Goal: Navigation & Orientation: Find specific page/section

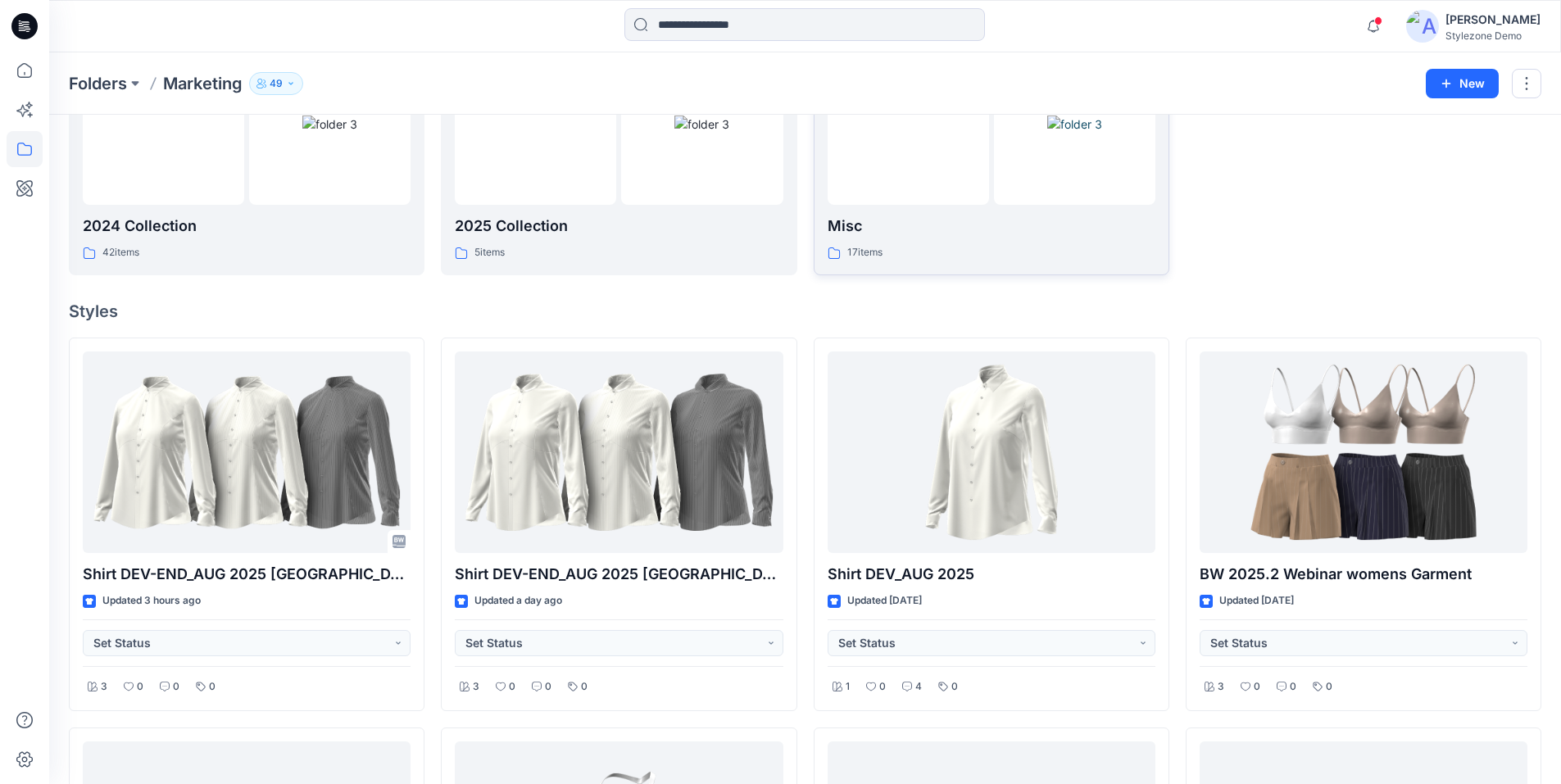
scroll to position [328, 0]
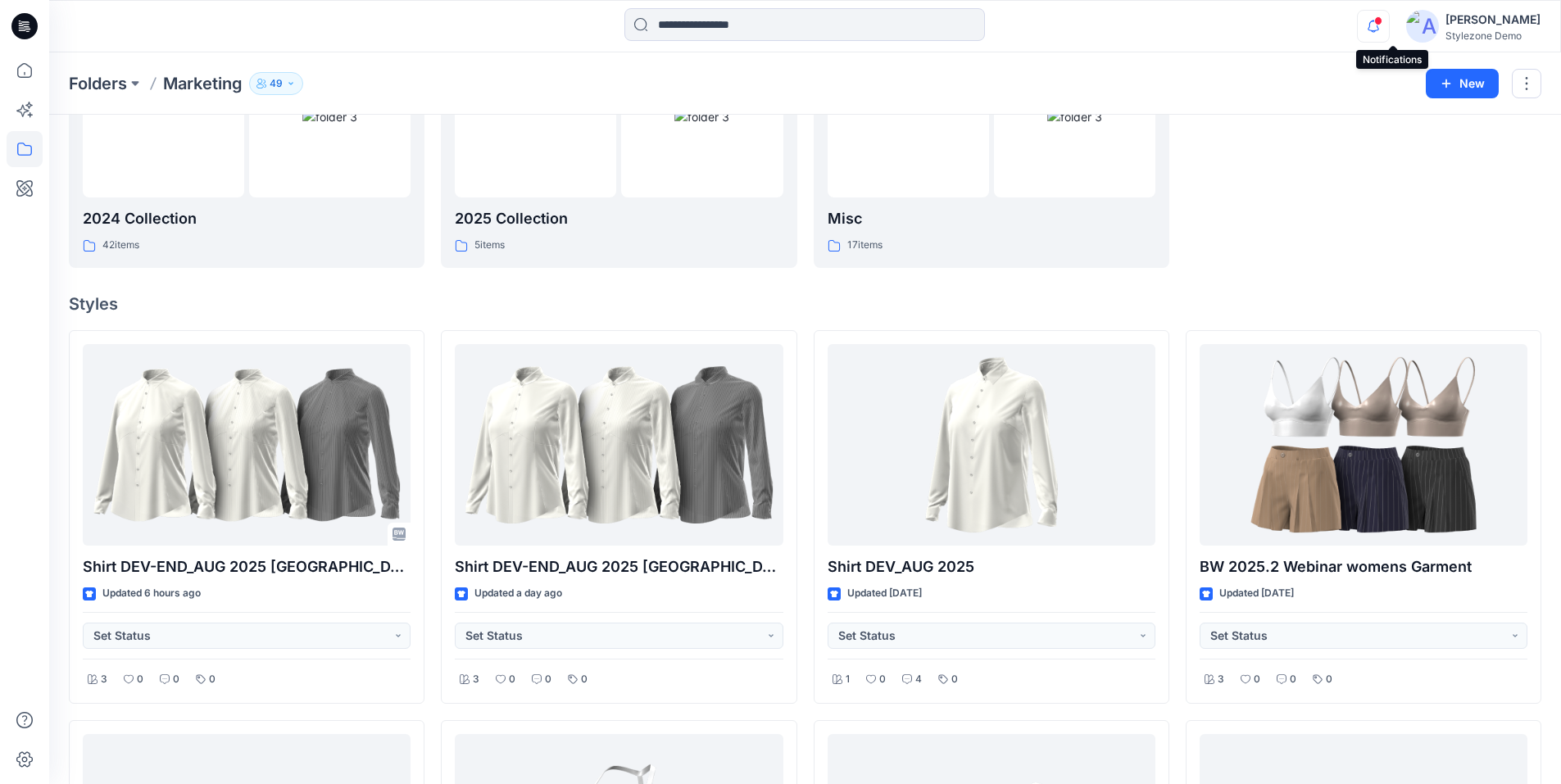
click at [1389, 29] on icon "button" at bounding box center [1373, 26] width 31 height 33
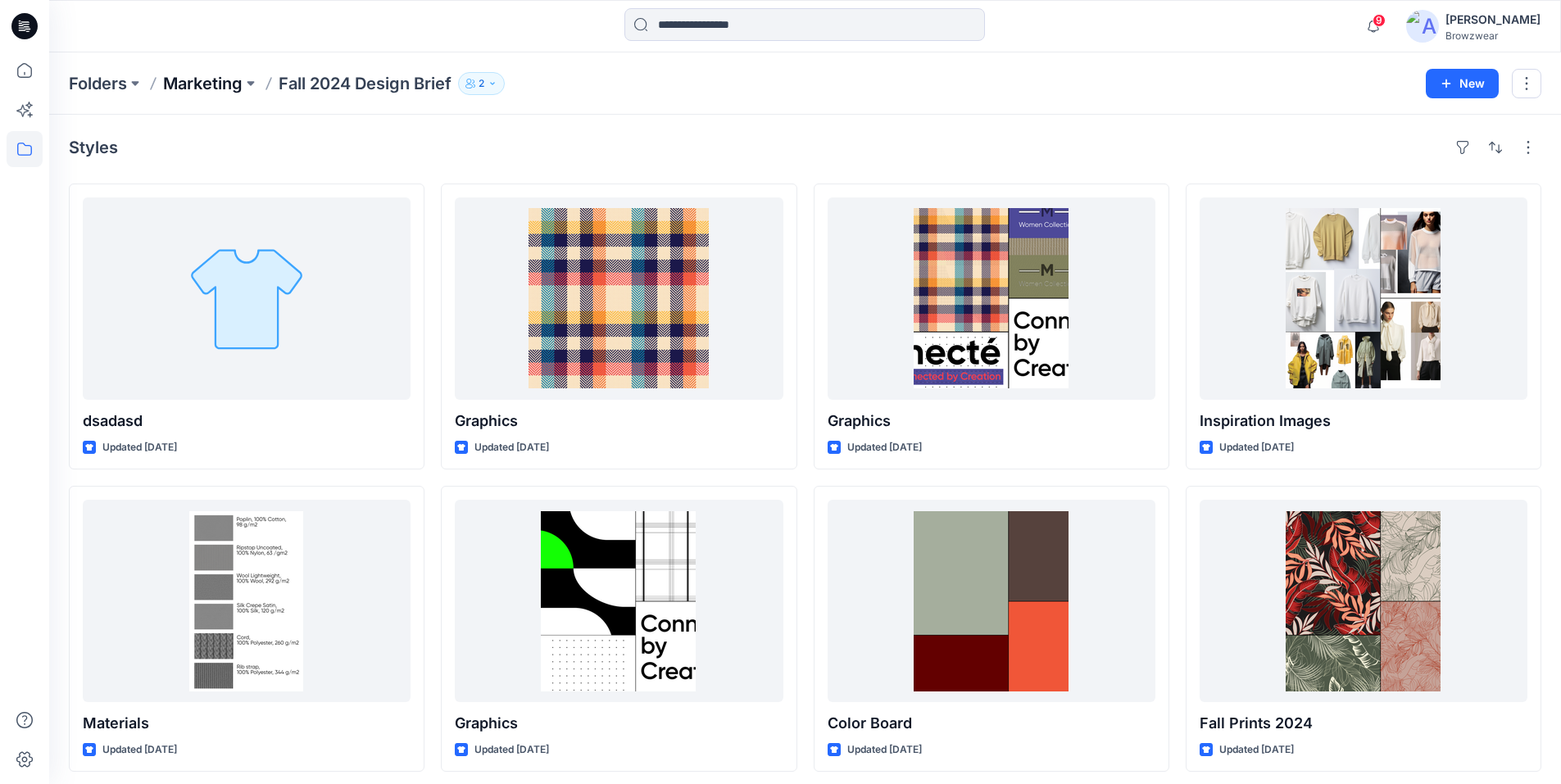
click at [200, 85] on p "Marketing" at bounding box center [203, 84] width 79 height 23
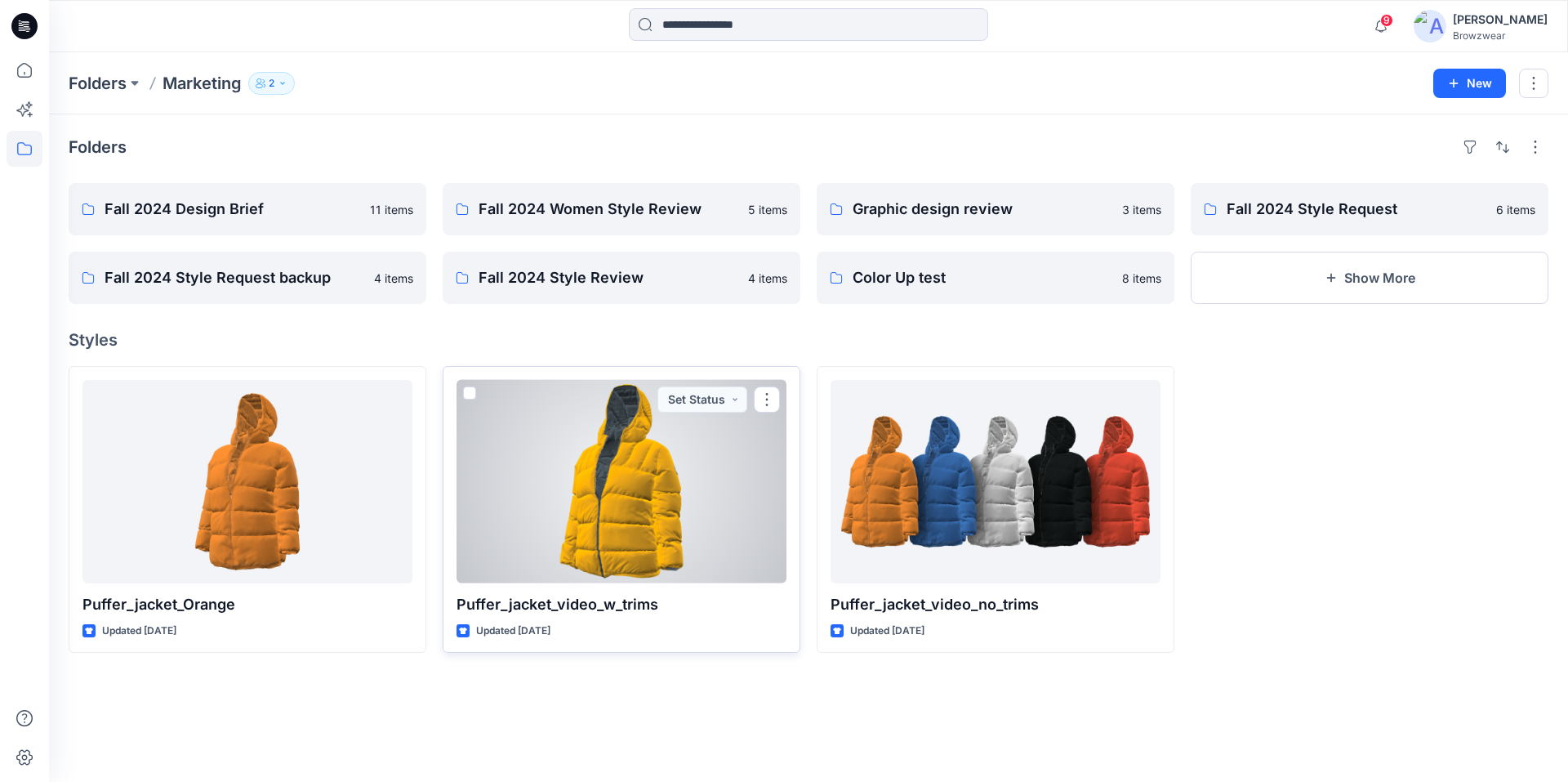
click at [471, 393] on span at bounding box center [470, 393] width 13 height 13
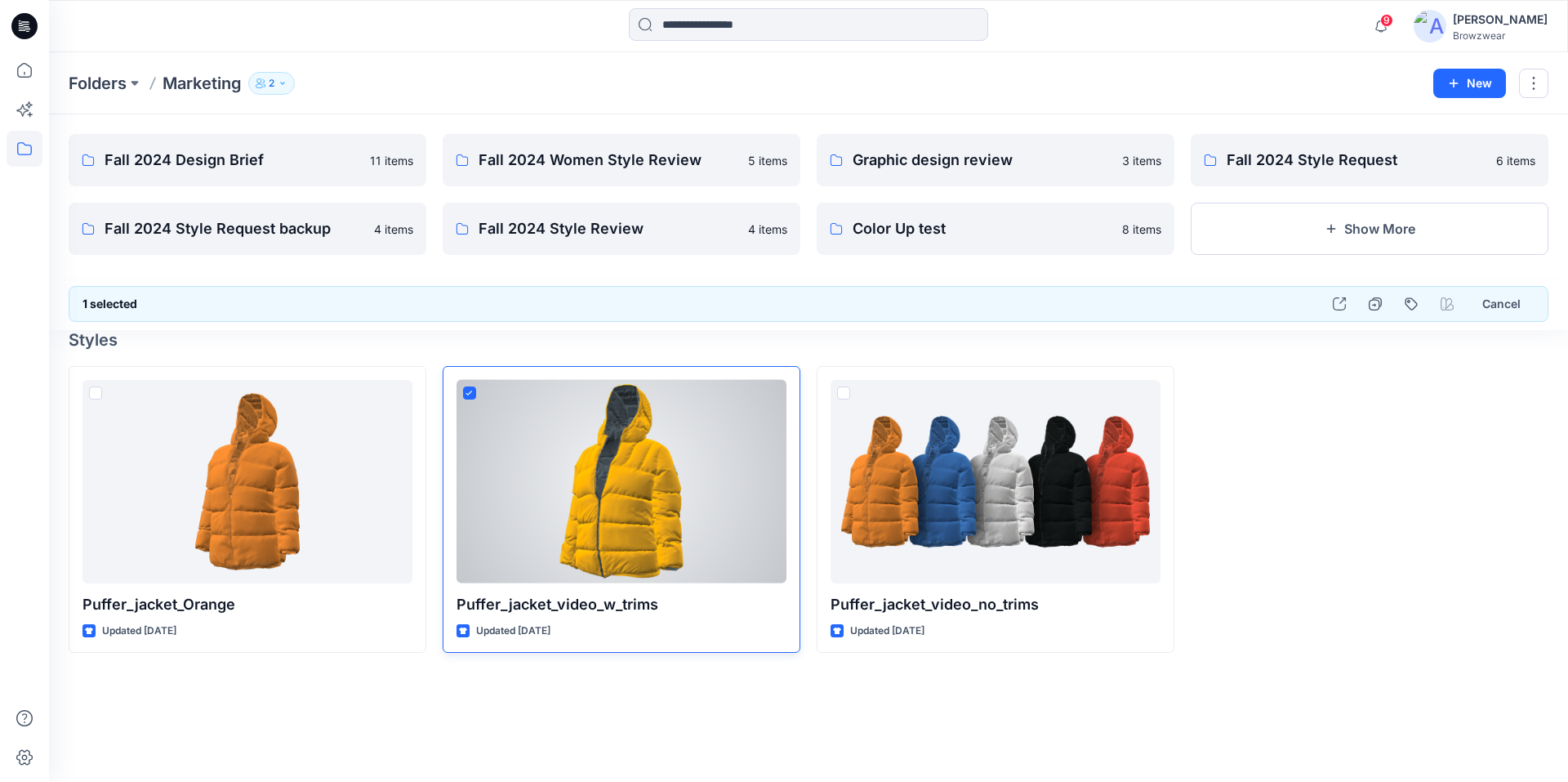
click at [471, 398] on span at bounding box center [470, 393] width 13 height 13
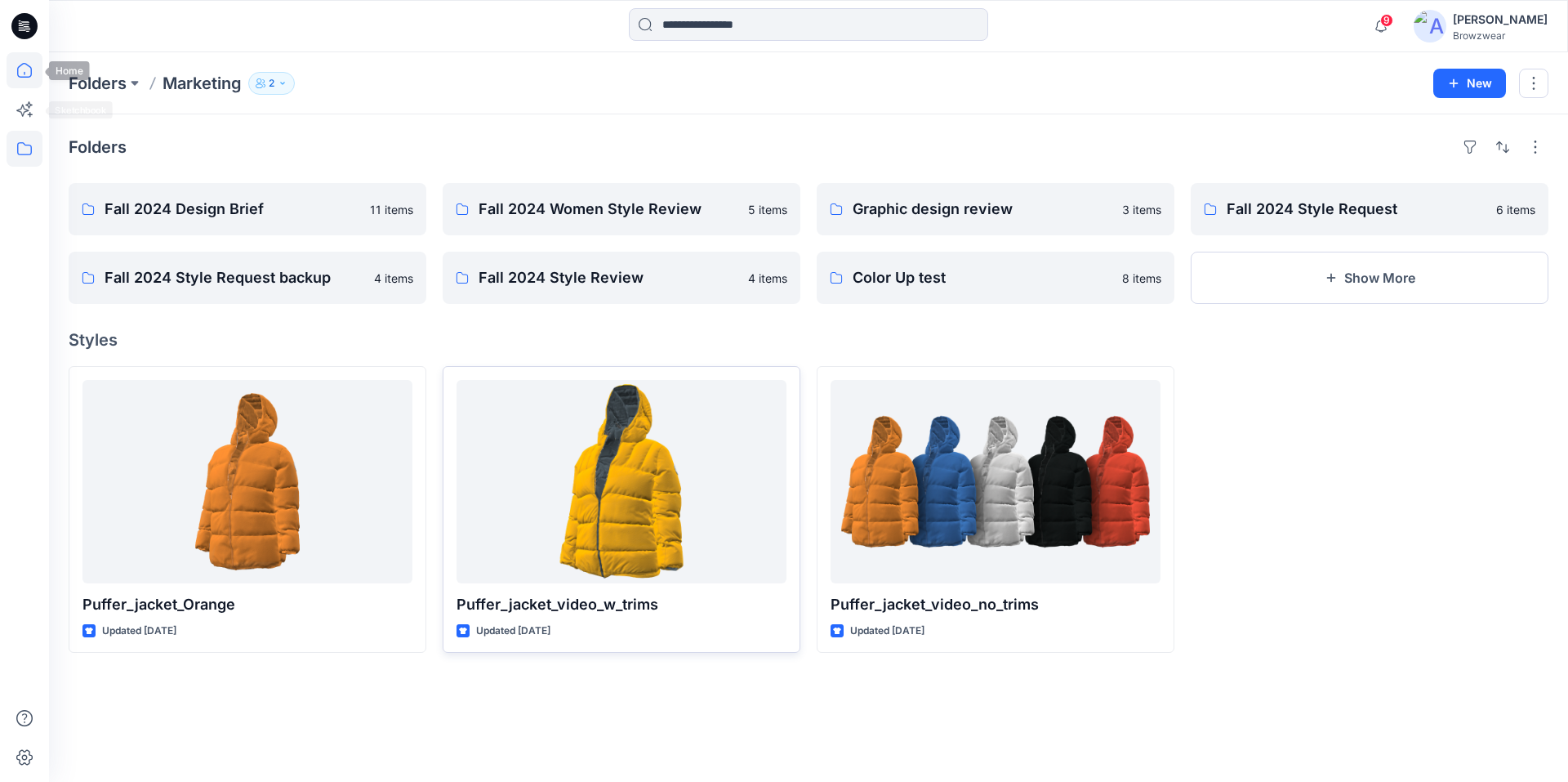
click at [17, 78] on icon at bounding box center [25, 70] width 36 height 36
